Goal: Information Seeking & Learning: Learn about a topic

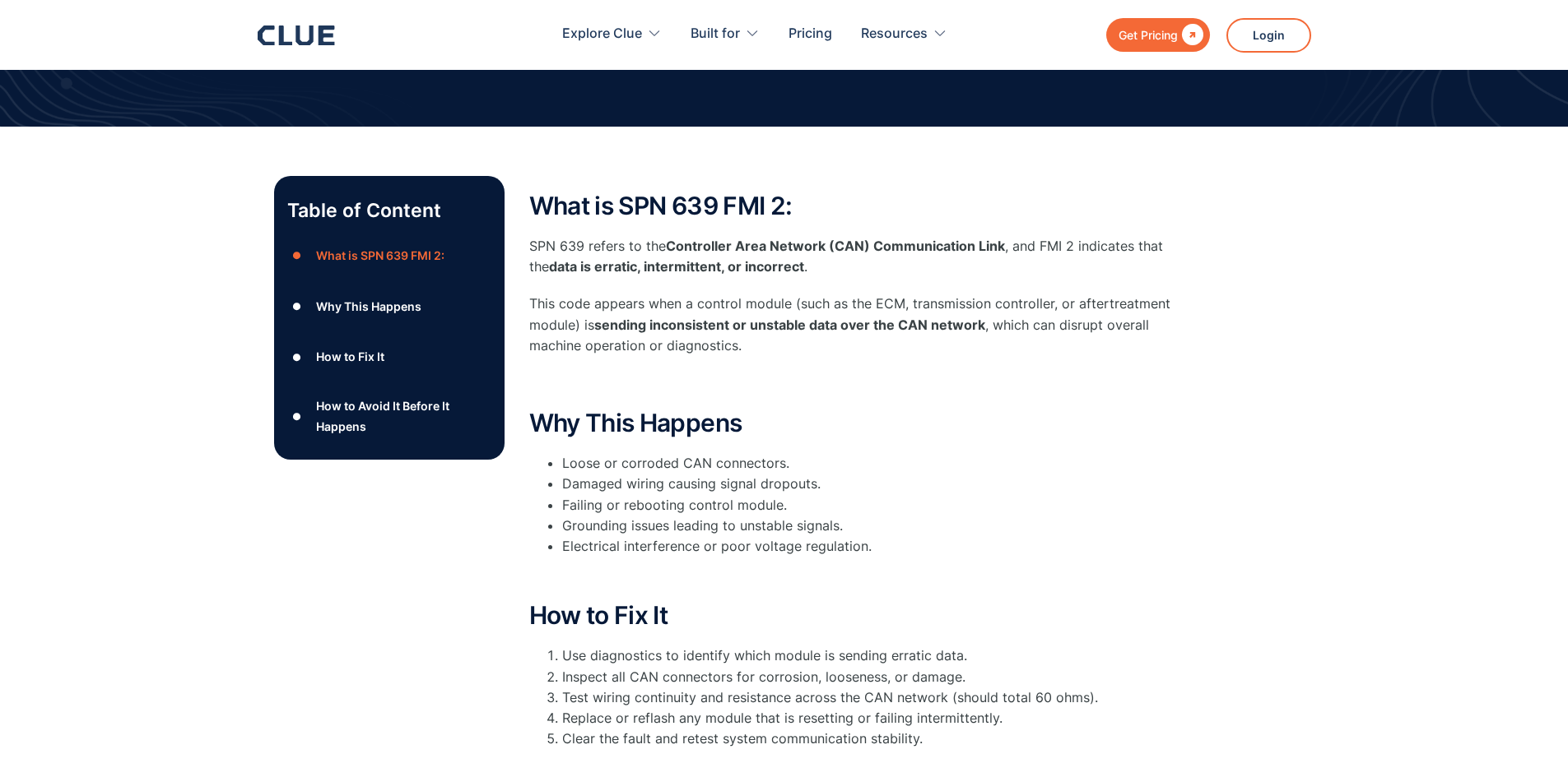
click at [385, 367] on div "How to Fix It" at bounding box center [350, 356] width 68 height 21
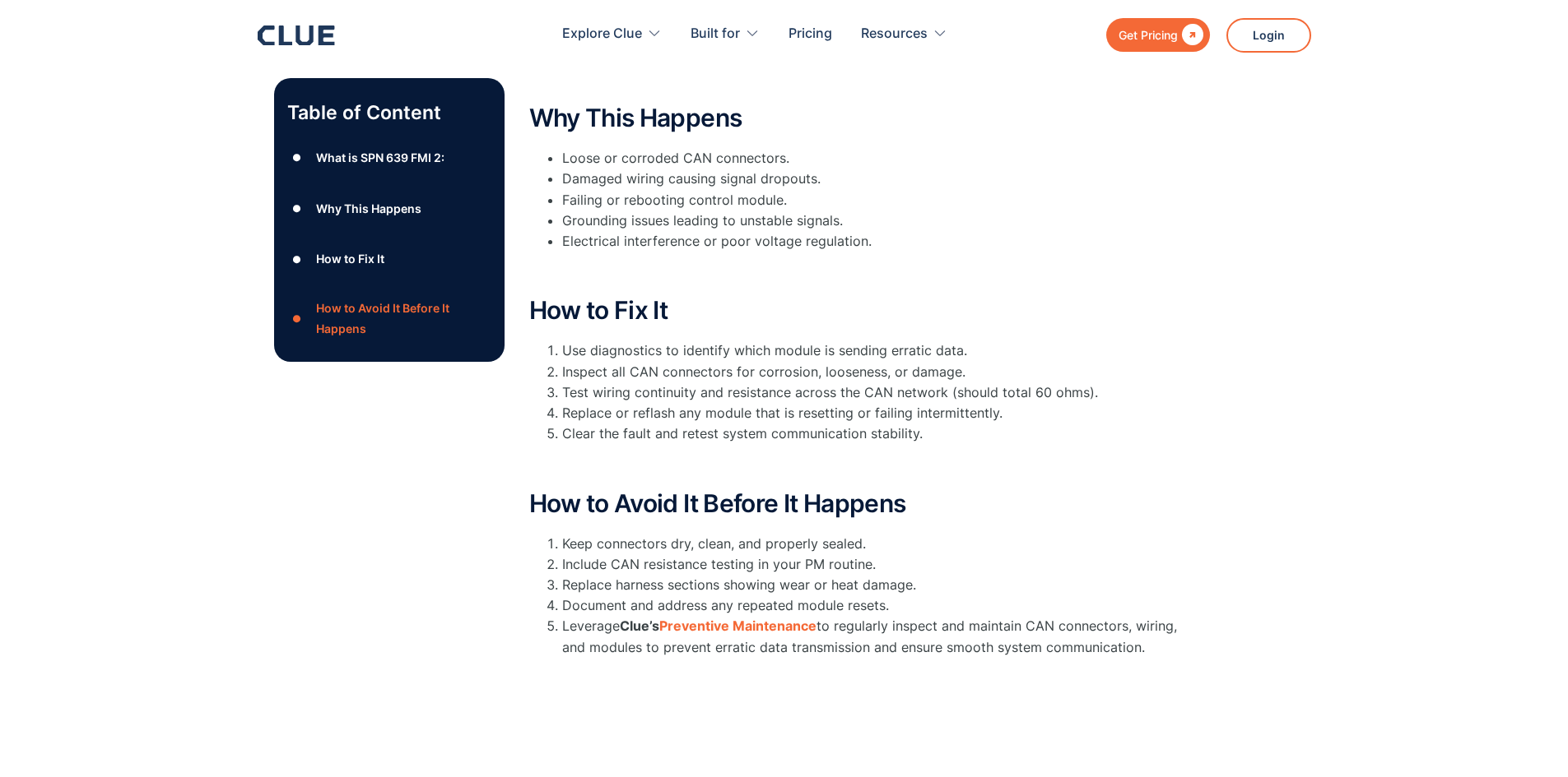
scroll to position [238, 0]
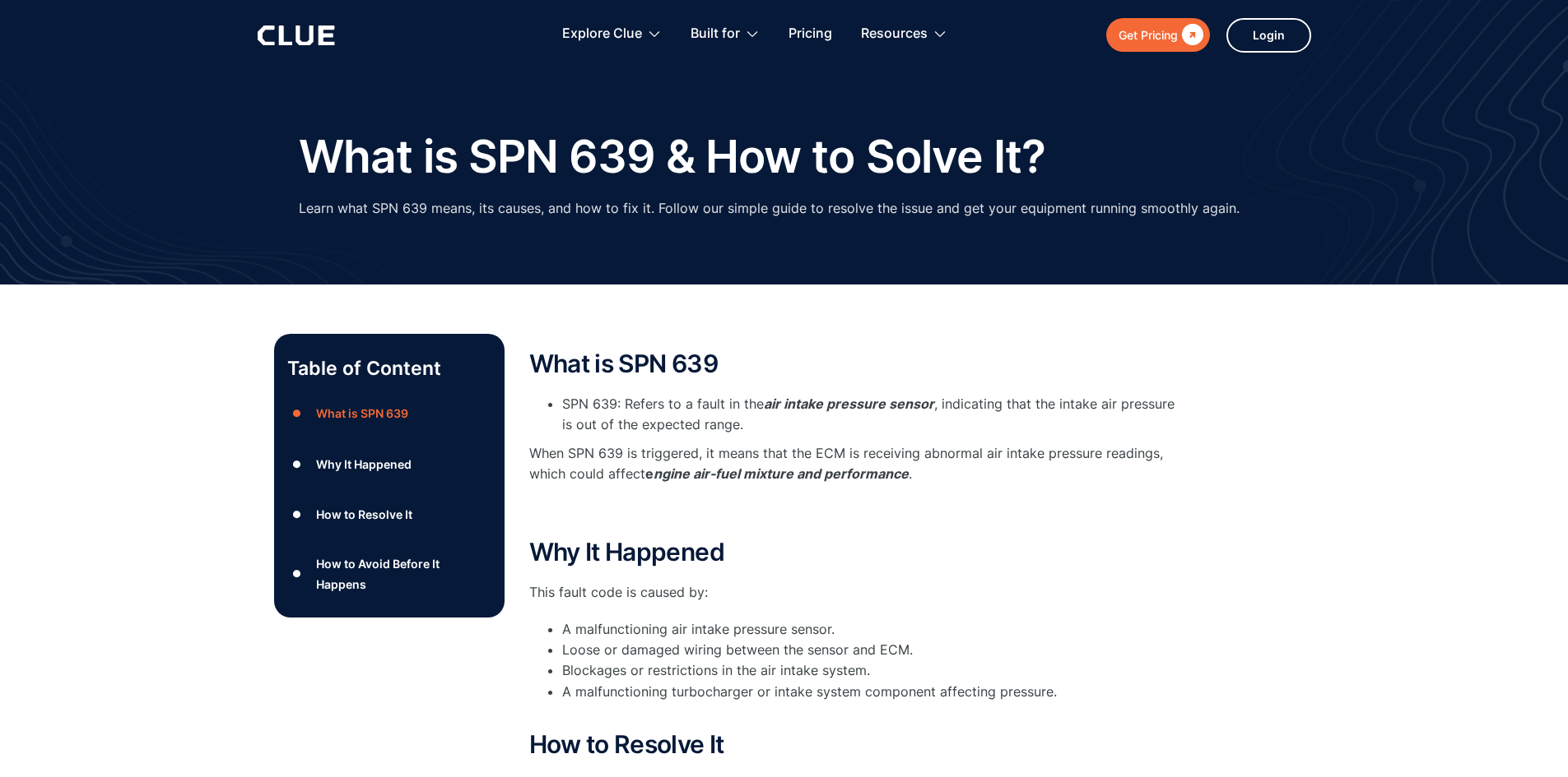
click at [441, 584] on div "How to Avoid Before It Happens" at bounding box center [403, 574] width 174 height 41
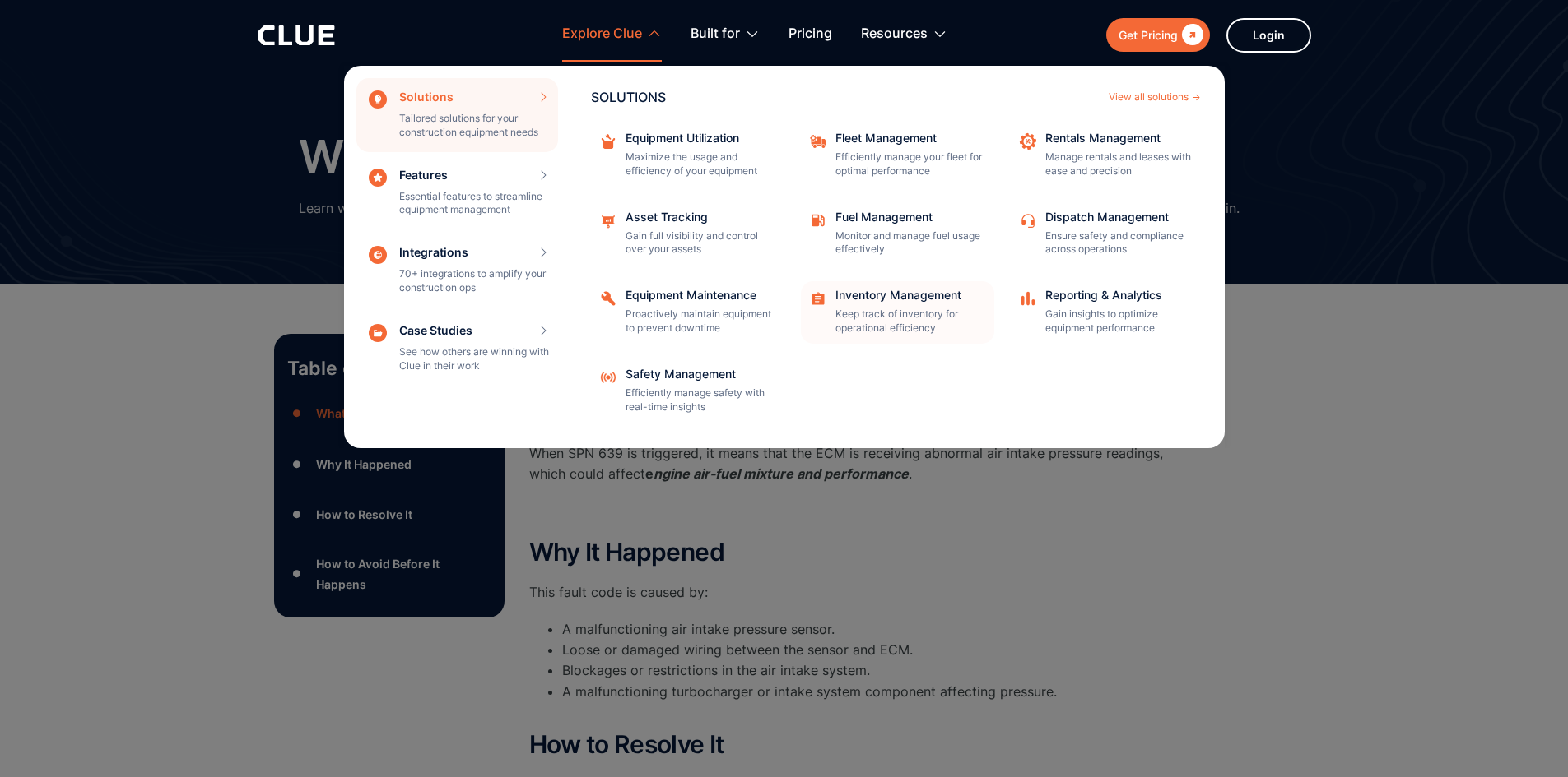
click at [955, 294] on div "Inventory Management" at bounding box center [909, 295] width 149 height 12
